Goal: Task Accomplishment & Management: Complete application form

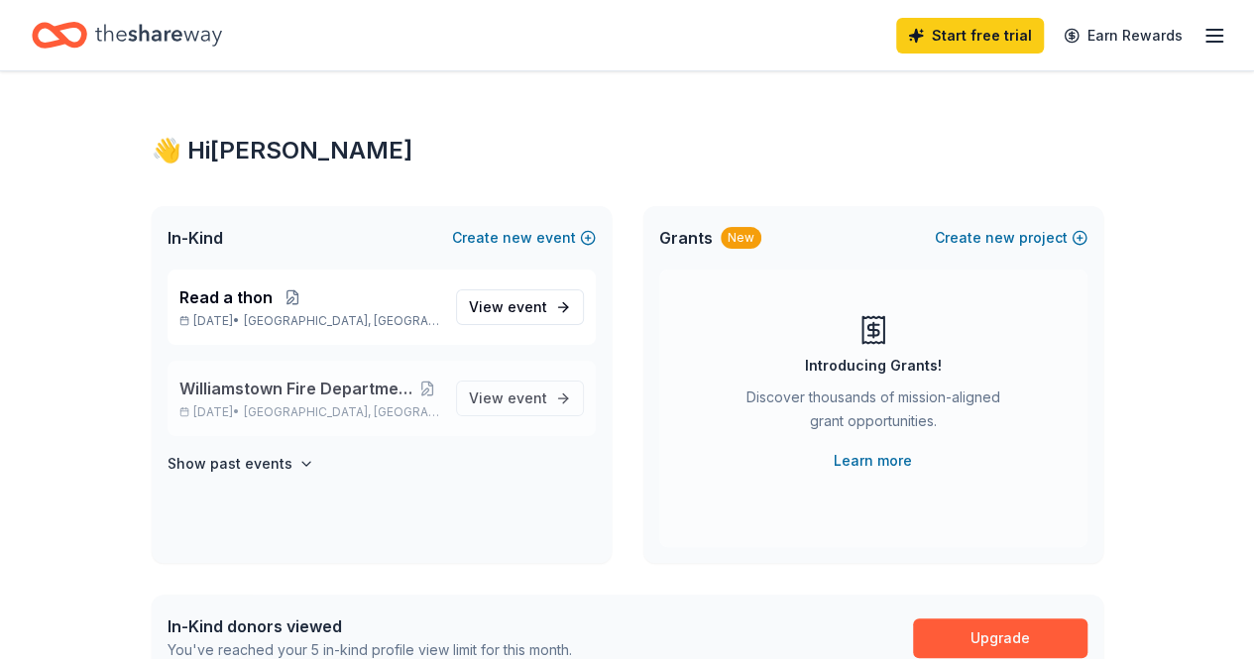
click at [383, 386] on span "Williamstown Fire Department Designer Bag Bingo" at bounding box center [297, 389] width 237 height 24
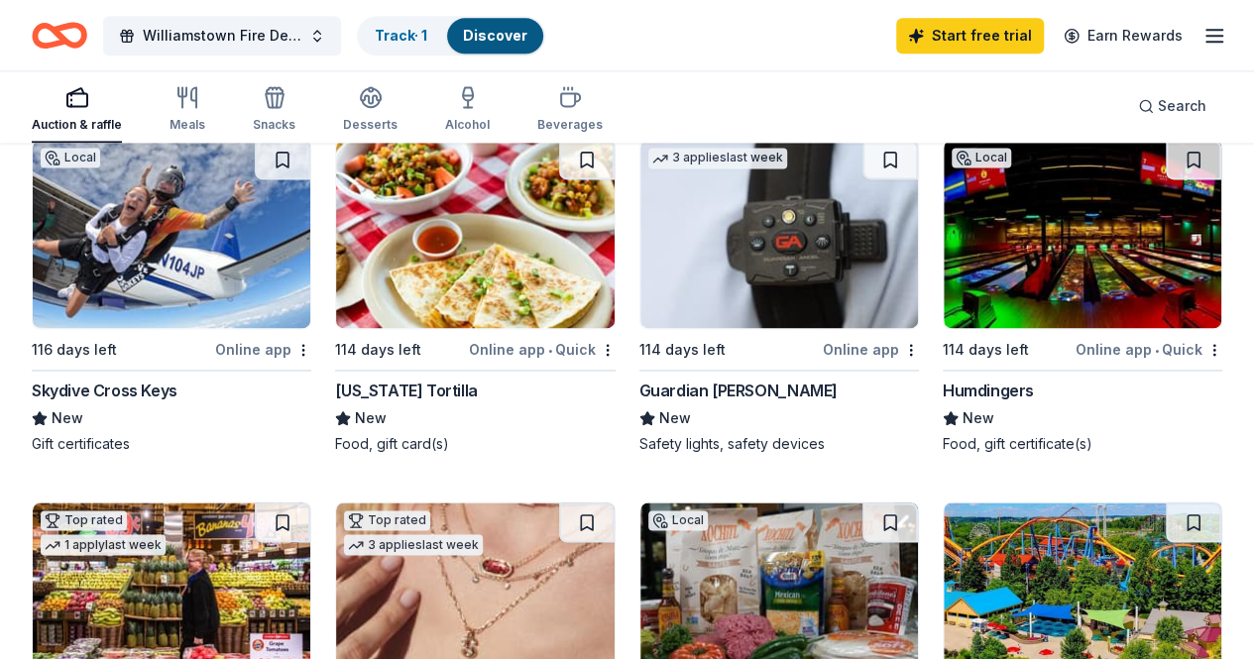
scroll to position [1388, 0]
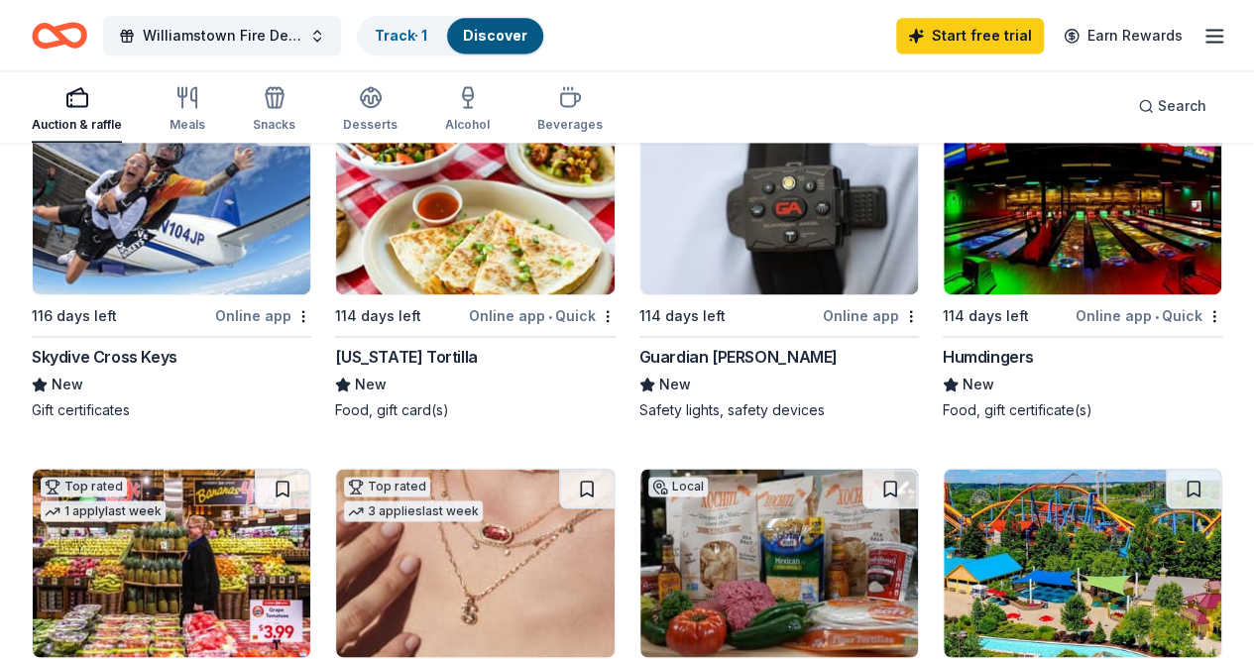
click at [1030, 469] on img at bounding box center [1083, 563] width 278 height 188
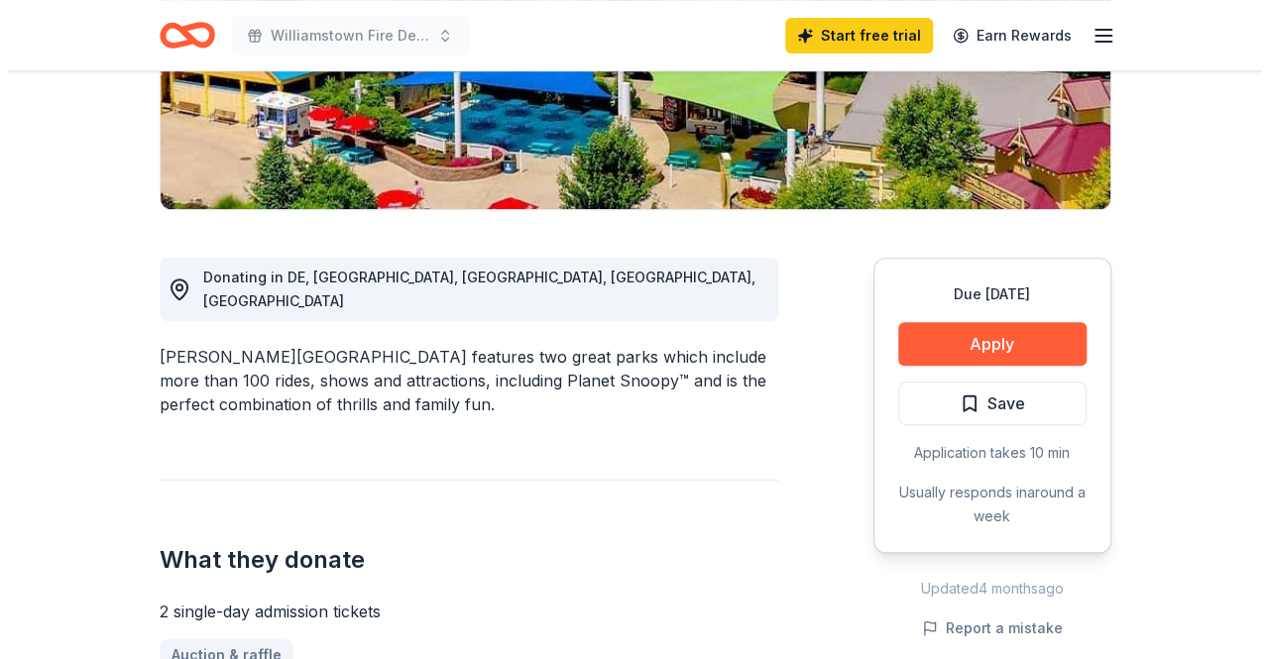
scroll to position [396, 0]
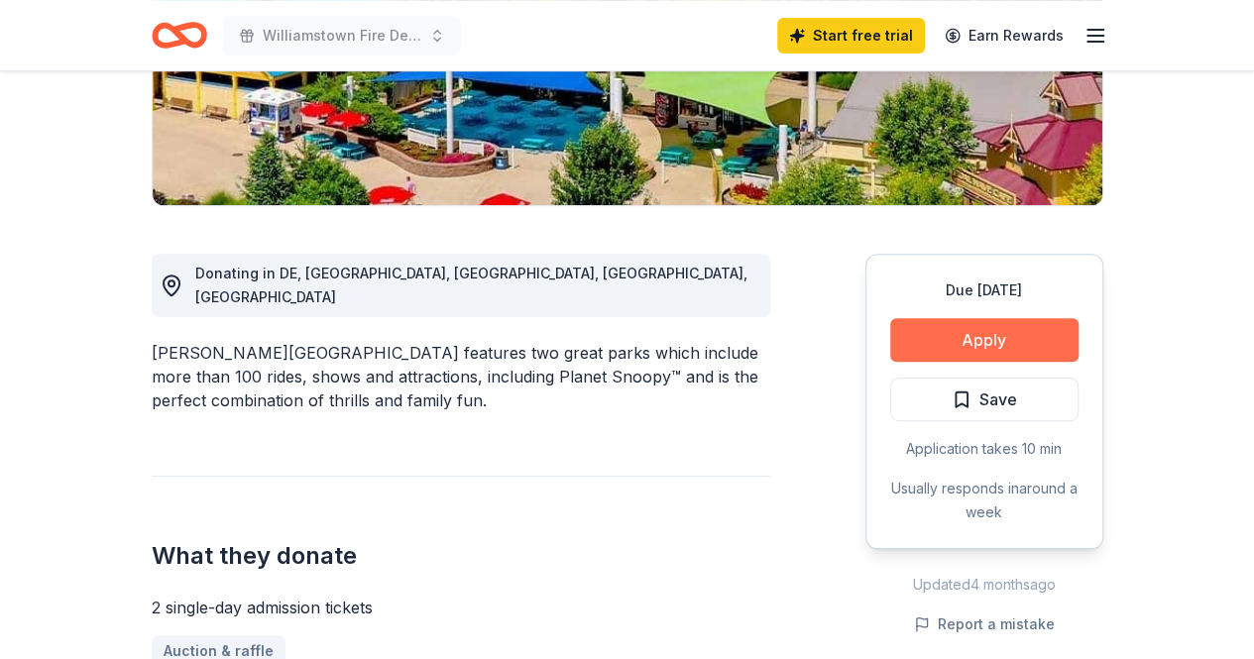
click at [963, 348] on button "Apply" at bounding box center [984, 340] width 188 height 44
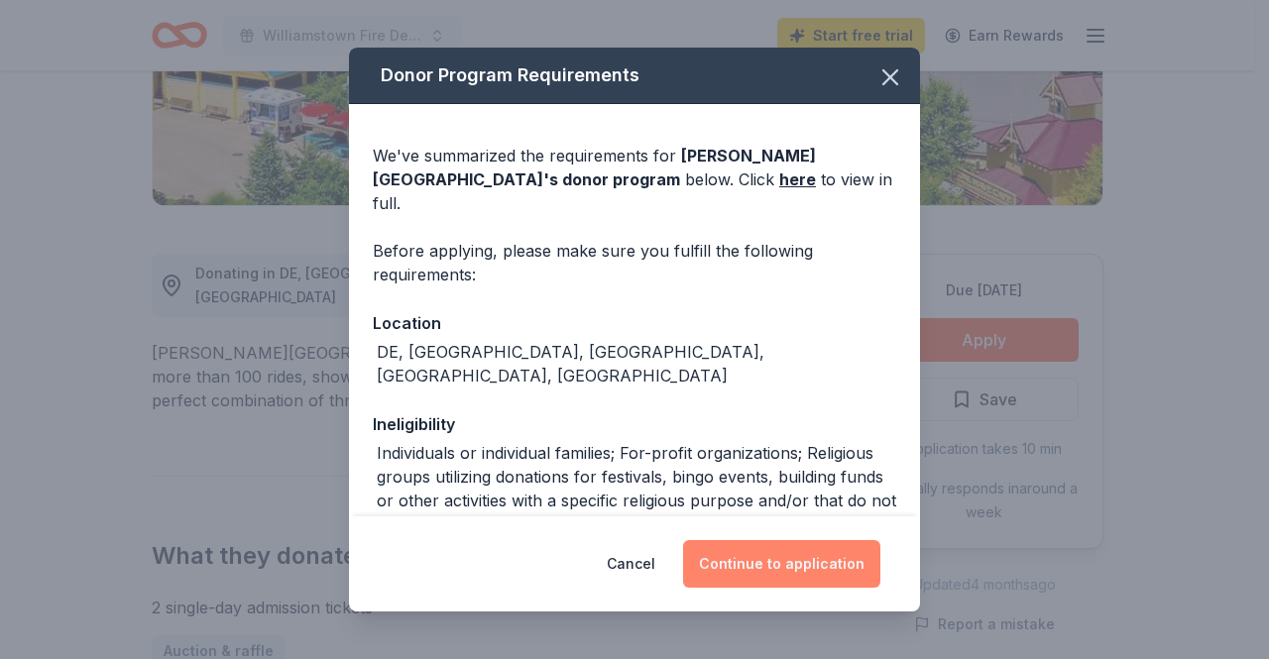
click at [856, 565] on button "Continue to application" at bounding box center [781, 564] width 197 height 48
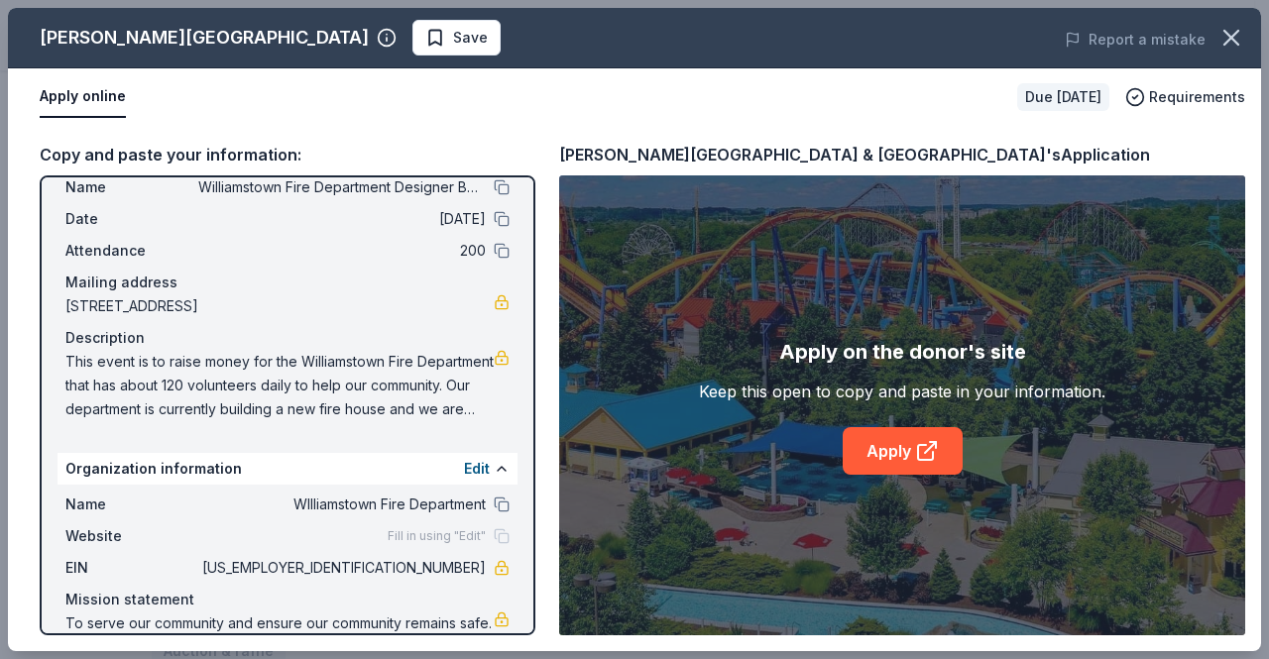
scroll to position [107, 0]
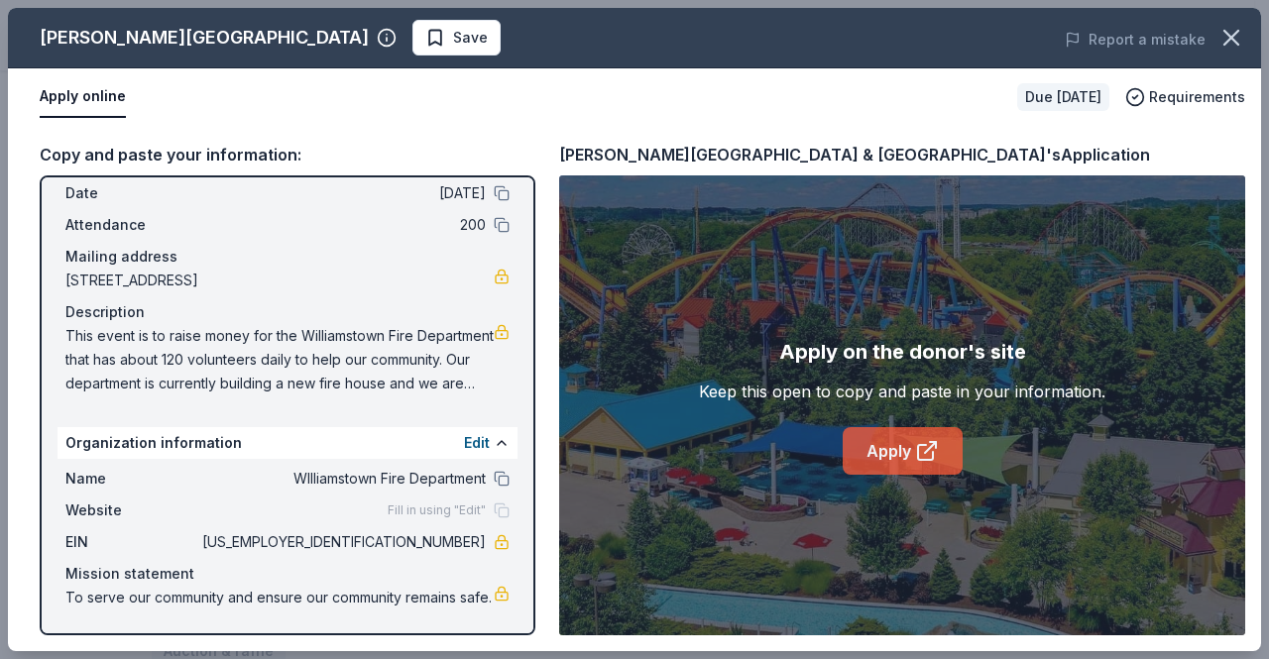
click at [883, 449] on link "Apply" at bounding box center [903, 451] width 120 height 48
click at [893, 451] on link "Apply" at bounding box center [903, 451] width 120 height 48
